Goal: Task Accomplishment & Management: Use online tool/utility

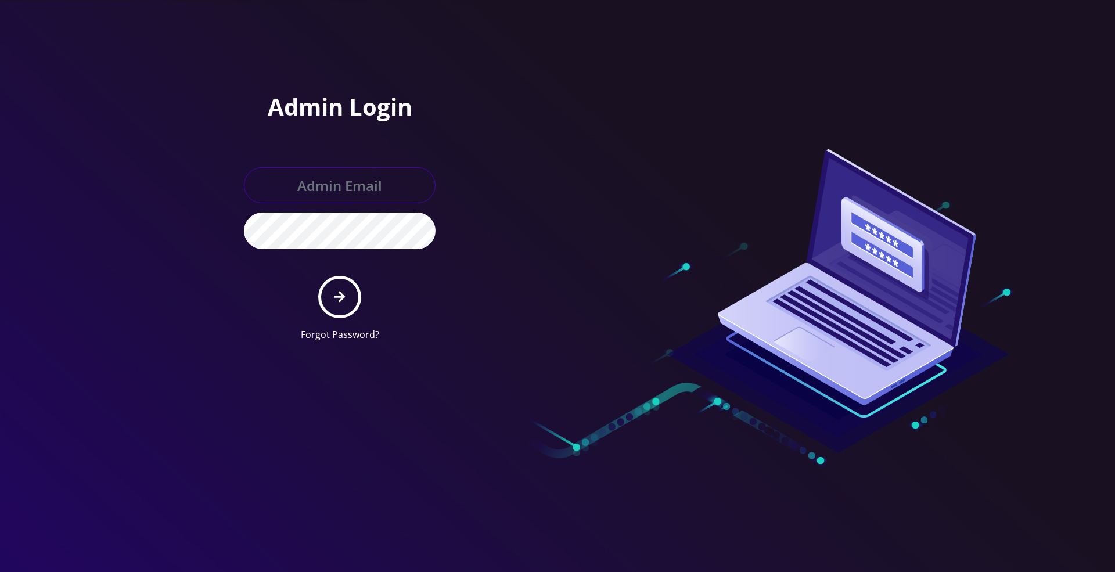
type input "jay@teltik.com"
click at [329, 296] on button "submit" at bounding box center [339, 297] width 42 height 42
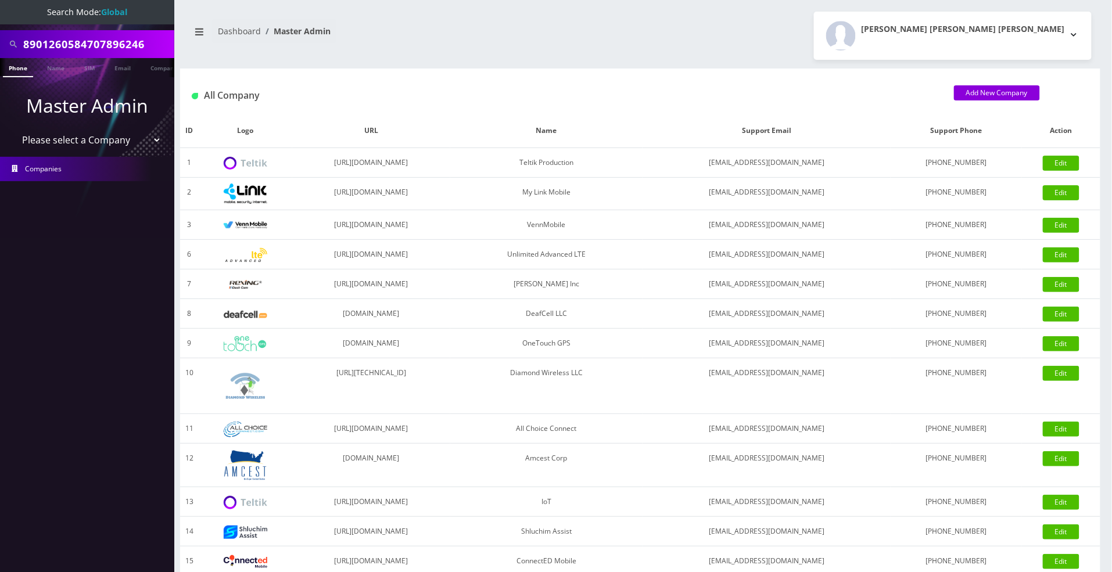
click at [67, 142] on select "Please select a Company Teltik Production My Link Mobile VennMobile Unlimited A…" at bounding box center [87, 140] width 148 height 22
select select "28"
click at [13, 129] on select "Please select a Company Teltik Production My Link Mobile VennMobile Unlimited A…" at bounding box center [87, 140] width 148 height 22
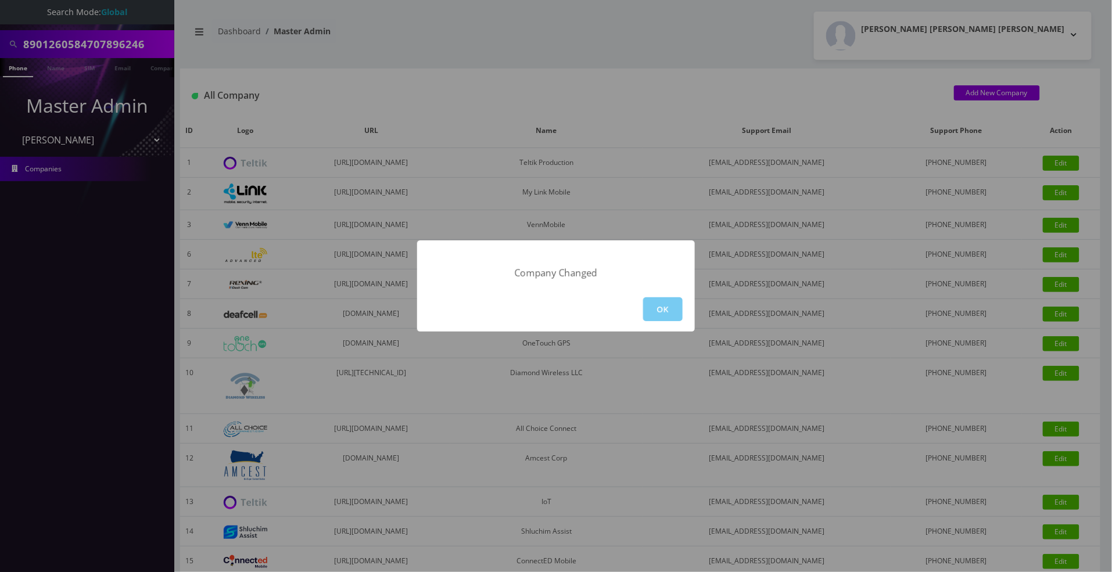
click at [650, 314] on button "OK" at bounding box center [662, 309] width 39 height 24
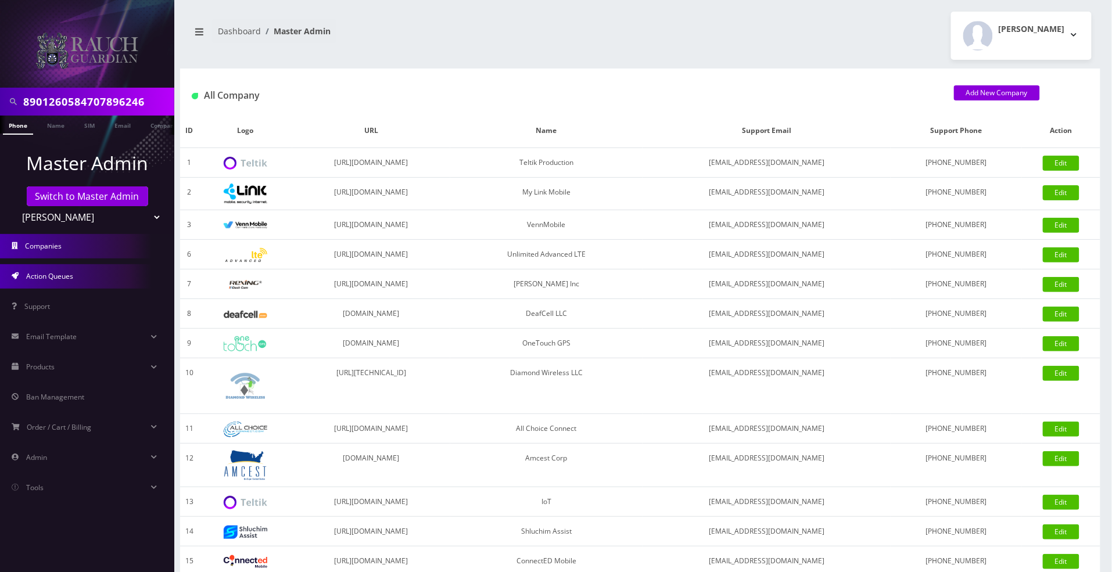
click at [48, 277] on span "Action Queues" at bounding box center [49, 276] width 47 height 10
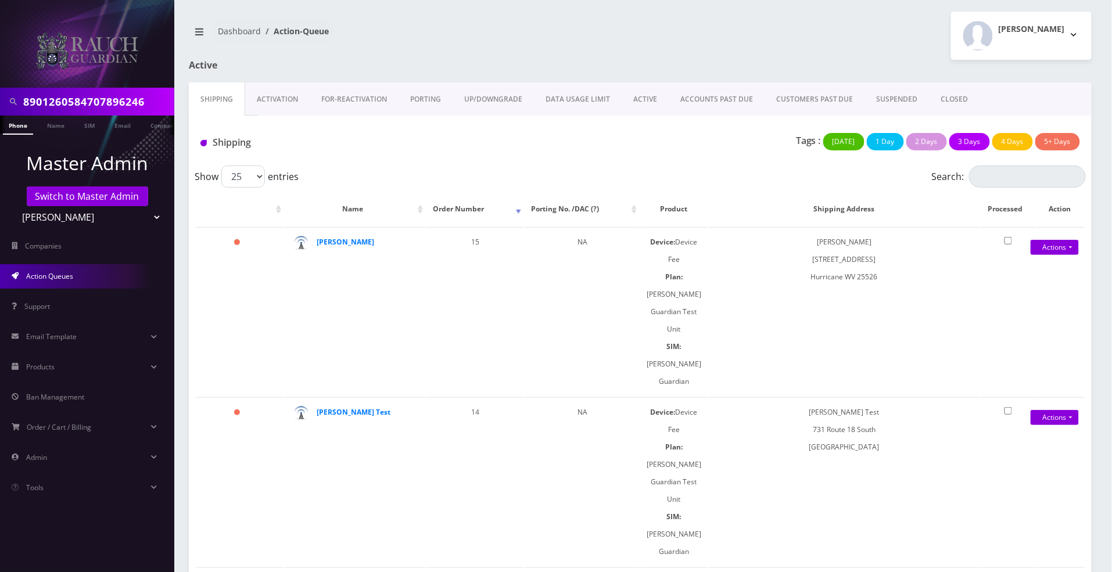
click at [282, 100] on link "Activation" at bounding box center [277, 99] width 64 height 34
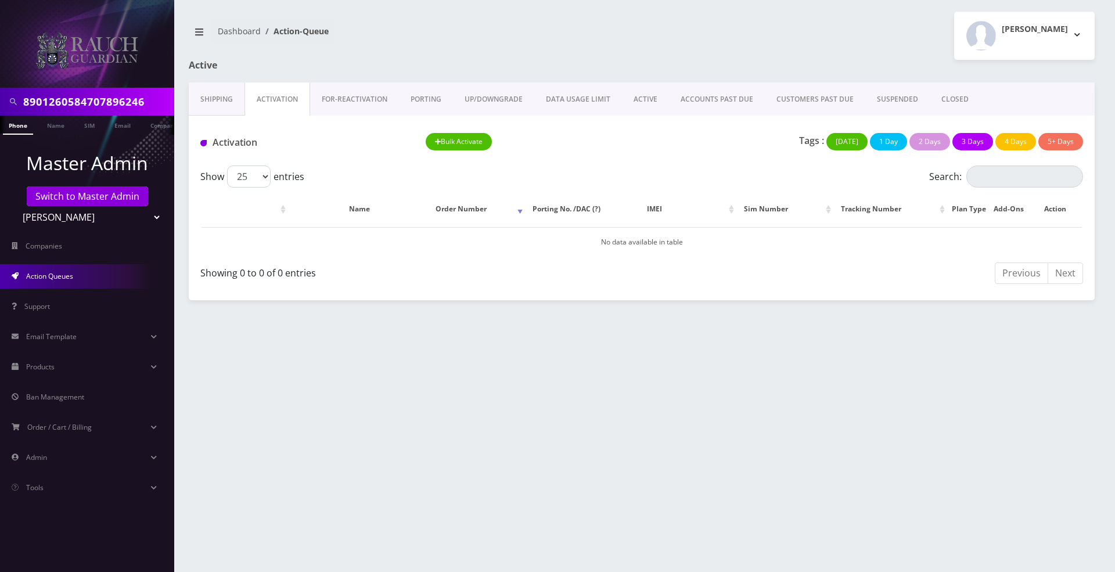
click at [213, 105] on link "Shipping" at bounding box center [217, 99] width 56 height 34
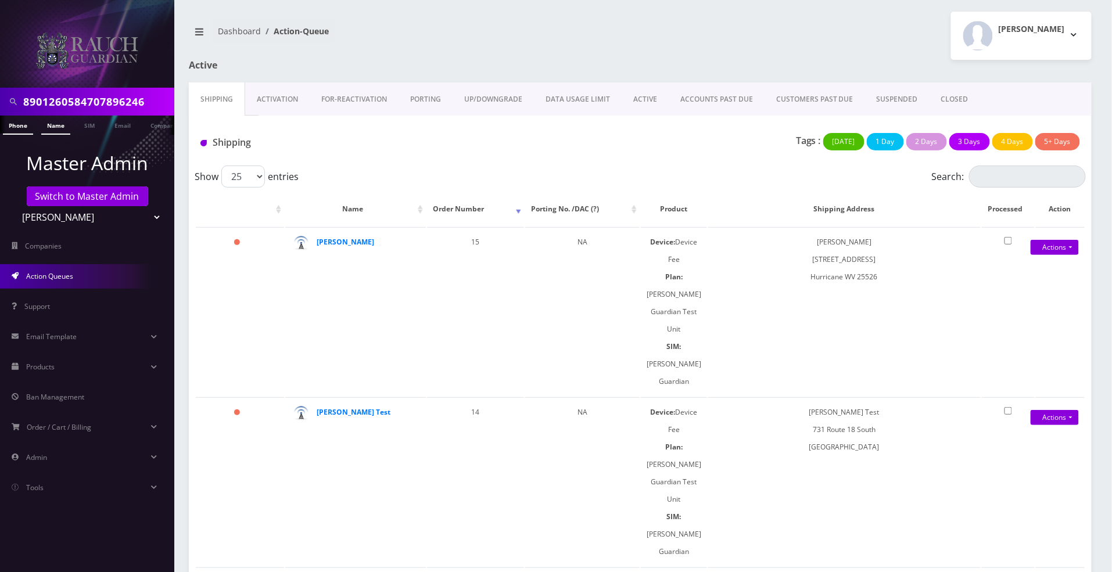
drag, startPoint x: 152, startPoint y: 103, endPoint x: 63, endPoint y: 126, distance: 91.7
click at [34, 96] on input "8901260584707896246" at bounding box center [97, 102] width 148 height 22
click at [64, 126] on link "Name" at bounding box center [55, 125] width 29 height 19
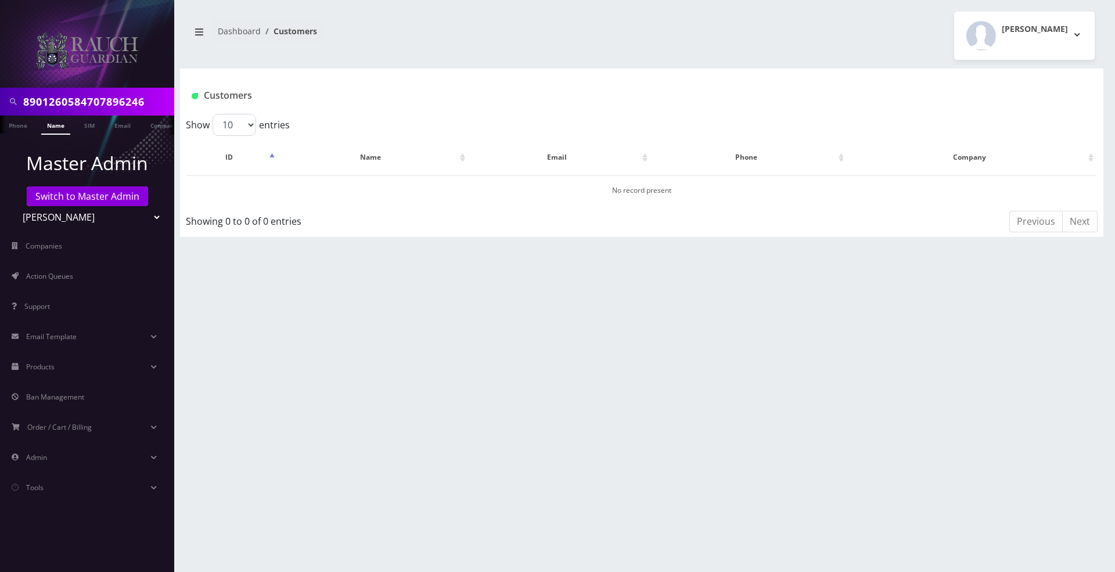
click at [148, 103] on input "8901260584707896246" at bounding box center [97, 102] width 148 height 22
drag, startPoint x: 0, startPoint y: 0, endPoint x: 3, endPoint y: 102, distance: 102.3
click at [3, 102] on div "8901260584707896246" at bounding box center [87, 102] width 168 height 22
type input "unger"
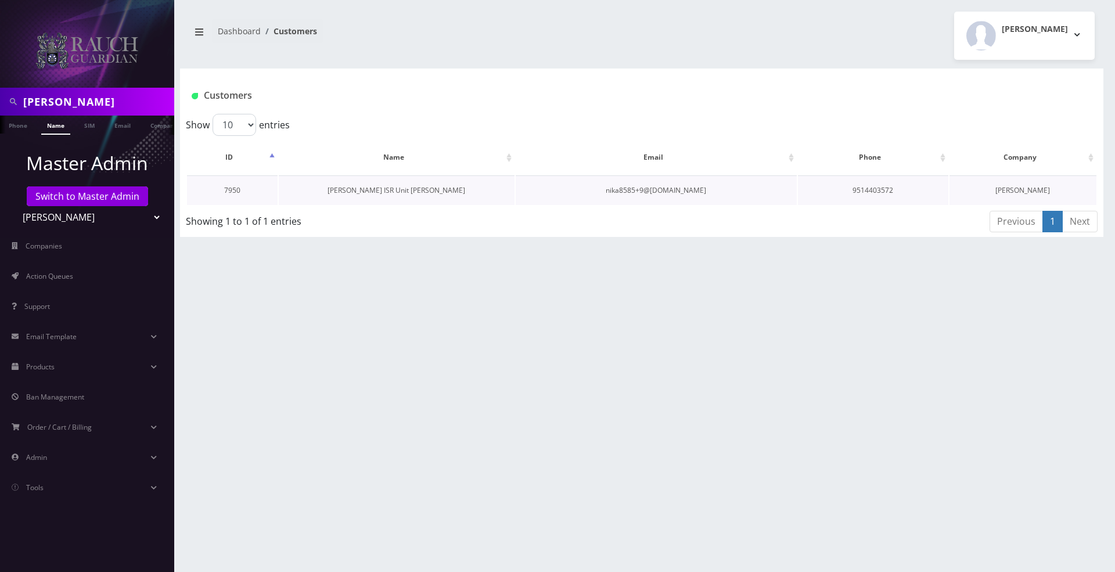
click at [391, 188] on link "[PERSON_NAME] ISR Unit [PERSON_NAME]" at bounding box center [397, 190] width 138 height 10
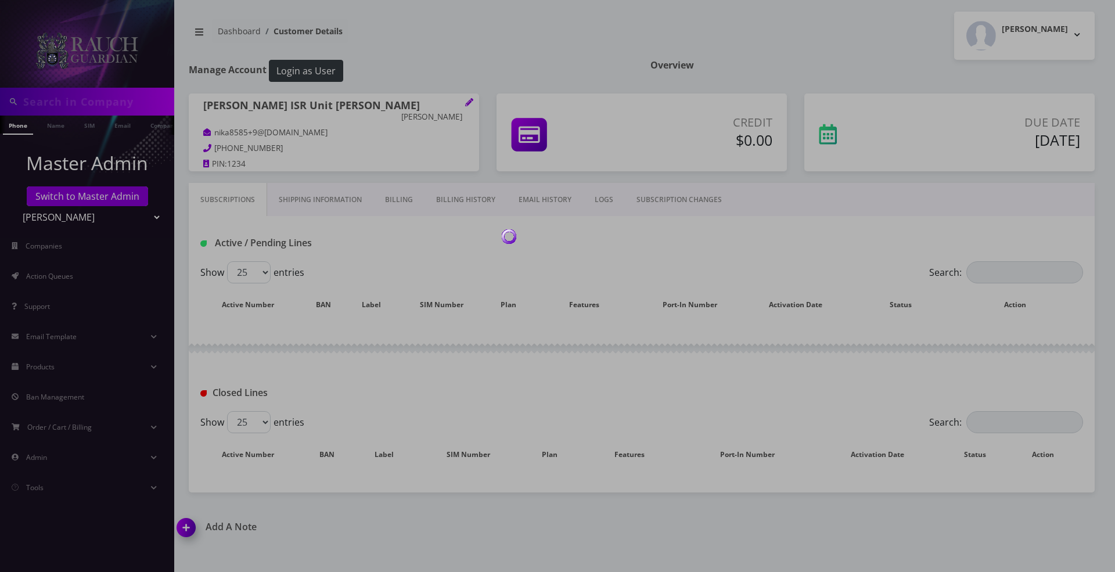
type input "[PERSON_NAME]"
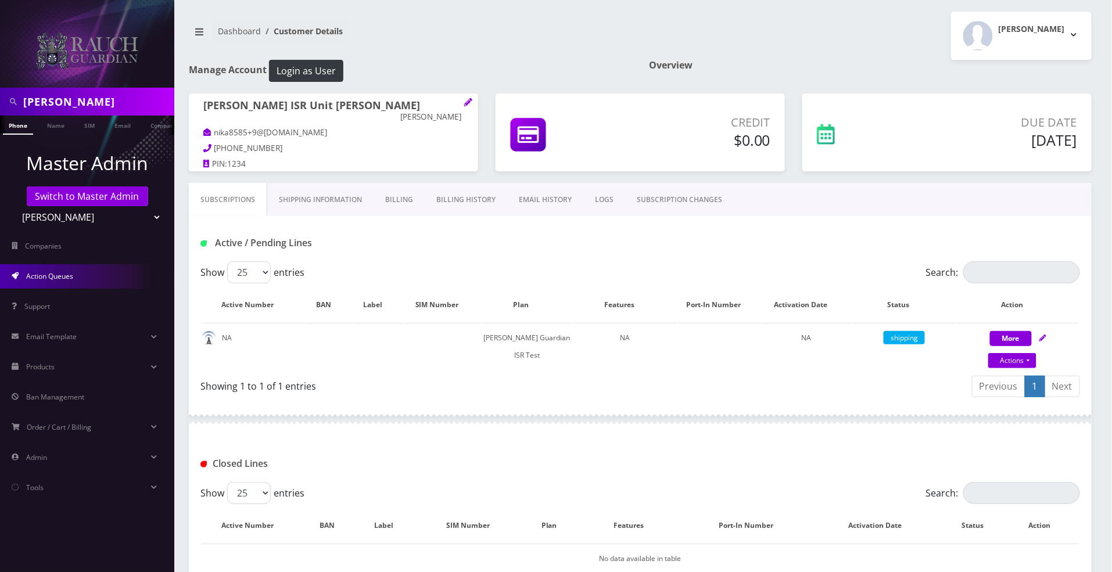
click at [64, 272] on span "Action Queues" at bounding box center [49, 276] width 47 height 10
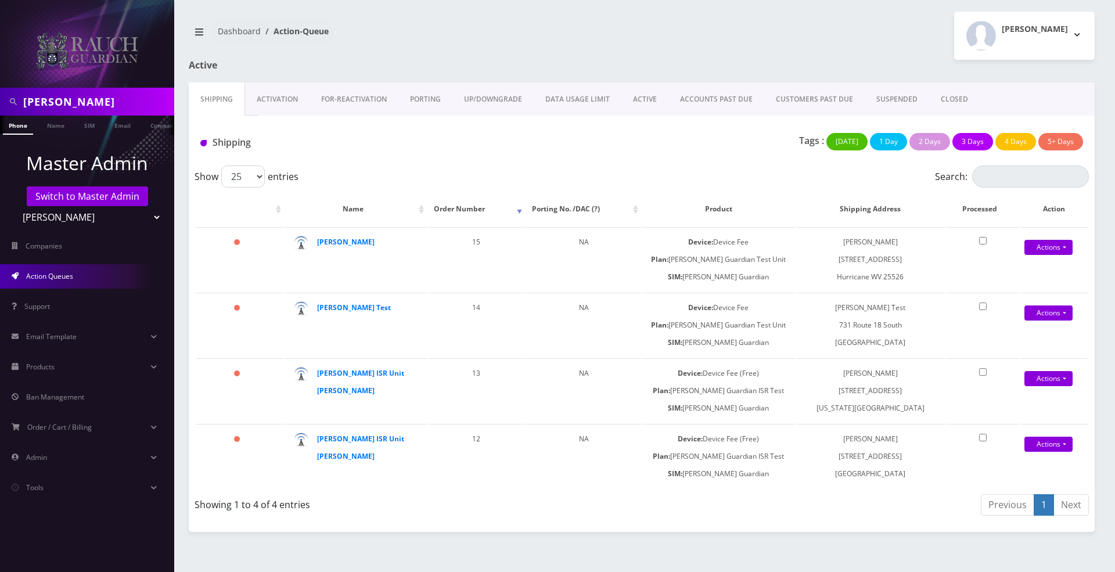
click at [641, 99] on link "ACTIVE" at bounding box center [644, 99] width 47 height 34
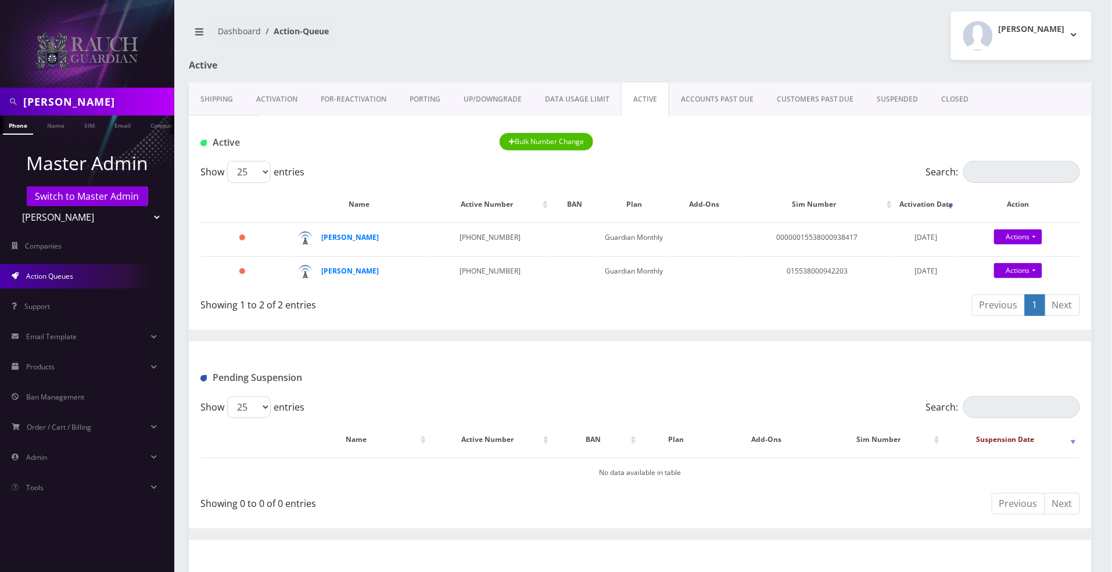
click at [220, 94] on link "Shipping" at bounding box center [217, 99] width 56 height 34
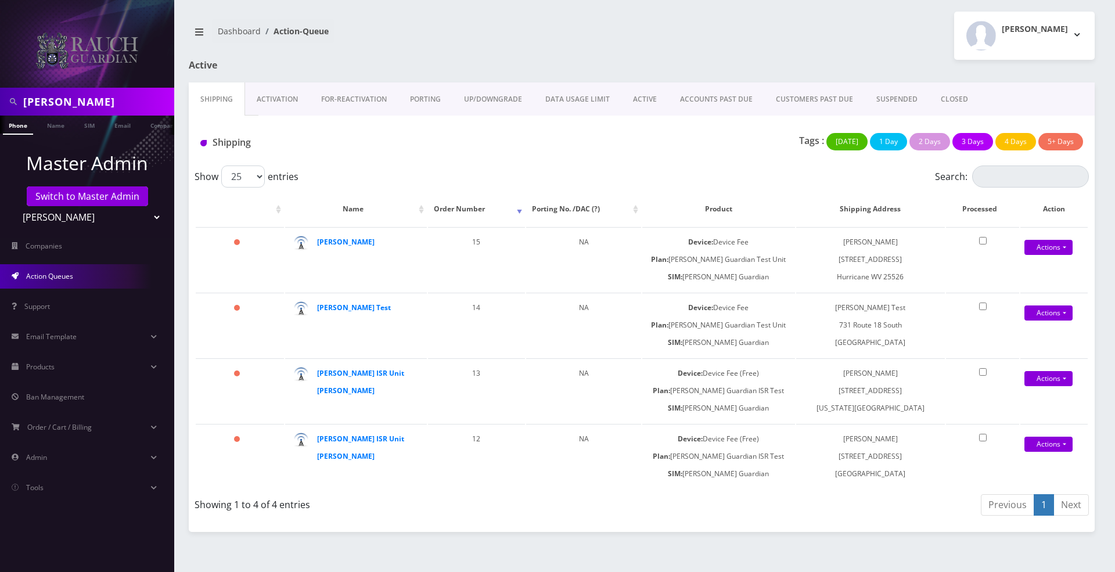
scroll to position [0, 6]
click at [66, 101] on input "[PERSON_NAME]" at bounding box center [97, 102] width 148 height 22
click at [152, 217] on select "Teltik Production My Link Mobile VennMobile Unlimited Advanced LTE Rexing Inc D…" at bounding box center [87, 217] width 148 height 22
click at [159, 203] on li "Master Admin Switch to Master Admin Teltik Production My Link Mobile VennMobile…" at bounding box center [87, 188] width 174 height 85
